Goal: Information Seeking & Learning: Check status

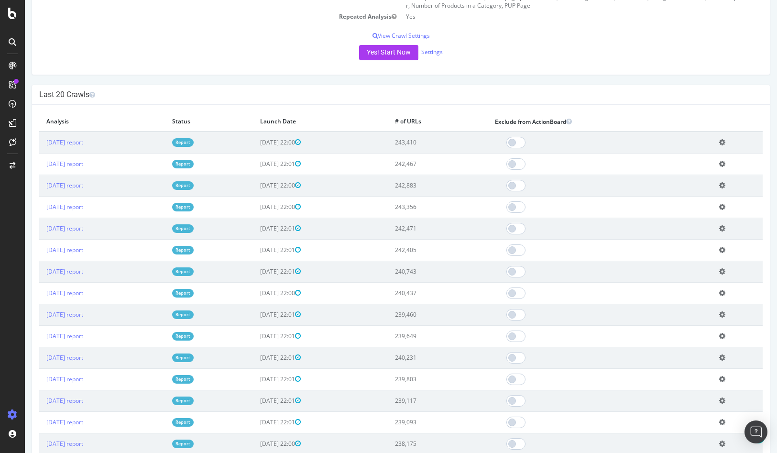
scroll to position [230, 0]
click at [446, 142] on td "243,410" at bounding box center [438, 143] width 100 height 22
click at [78, 143] on link "[DATE] report" at bounding box center [64, 143] width 37 height 8
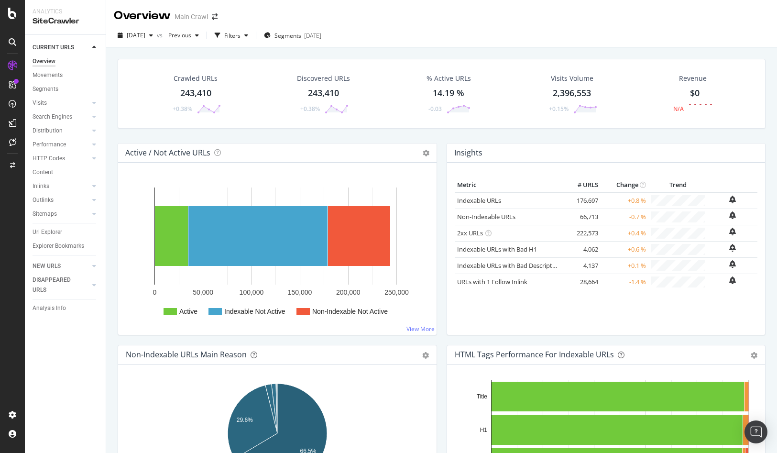
click at [421, 30] on div "2025 Aug. 19th vs Previous Filters Segments 2025-07-09" at bounding box center [441, 37] width 671 height 19
click at [614, 20] on div "Overview Main Crawl" at bounding box center [441, 12] width 671 height 24
click at [205, 89] on div "243,410" at bounding box center [195, 93] width 31 height 12
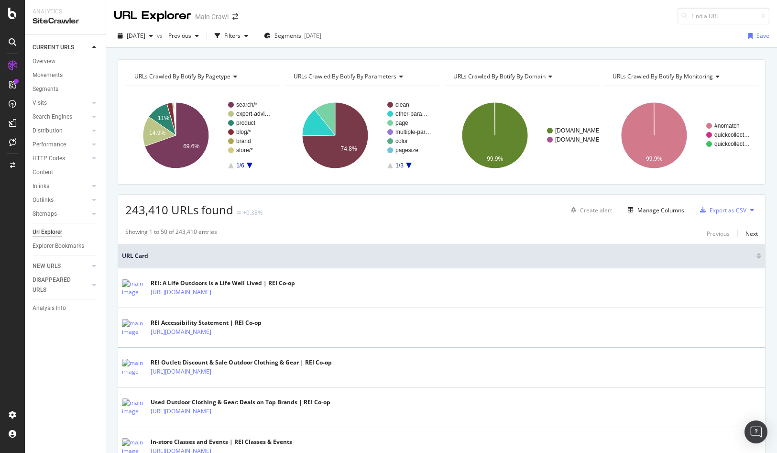
click at [476, 35] on div "2025 Aug. 19th vs Previous Filters Segments 2025-07-09 Save" at bounding box center [441, 37] width 671 height 19
click at [474, 34] on div "2025 Aug. 19th vs Previous Filters Segments 2025-07-09 Save" at bounding box center [441, 37] width 671 height 19
click at [191, 32] on span "Previous" at bounding box center [177, 36] width 27 height 8
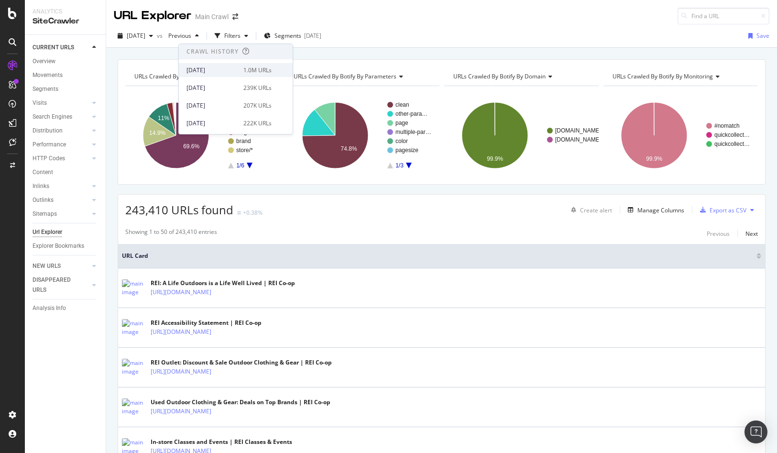
click at [210, 71] on div "[DATE]" at bounding box center [211, 70] width 51 height 9
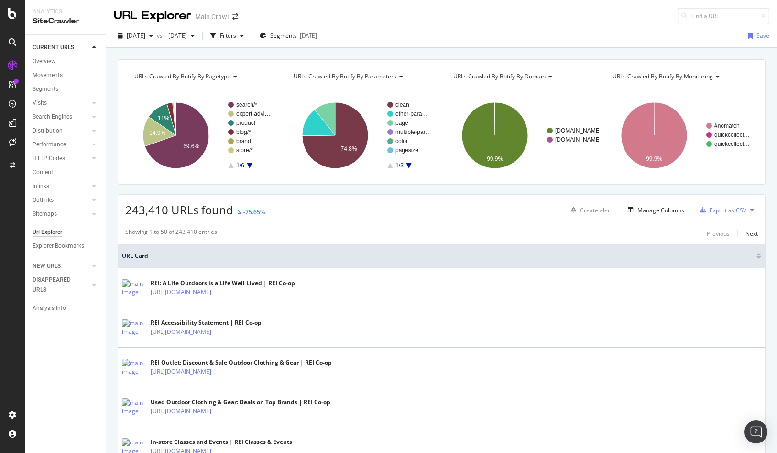
click at [590, 15] on div "URL Explorer Main Crawl" at bounding box center [441, 12] width 671 height 24
